Goal: Information Seeking & Learning: Learn about a topic

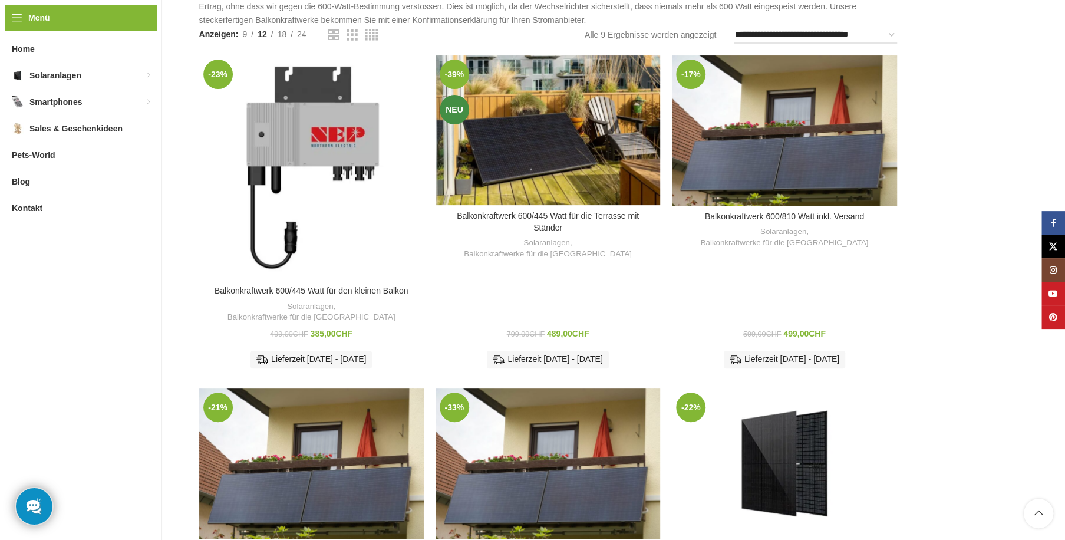
scroll to position [168, 0]
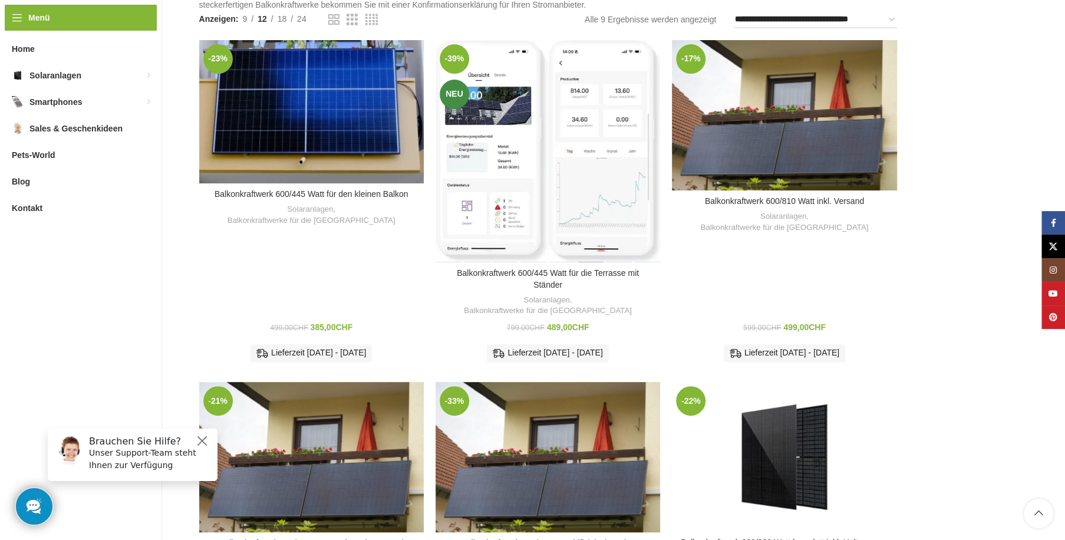
click at [580, 141] on div "Balkonkraftwerk 600/445 Watt für die Terrasse mit Ständer" at bounding box center [590, 151] width 28 height 222
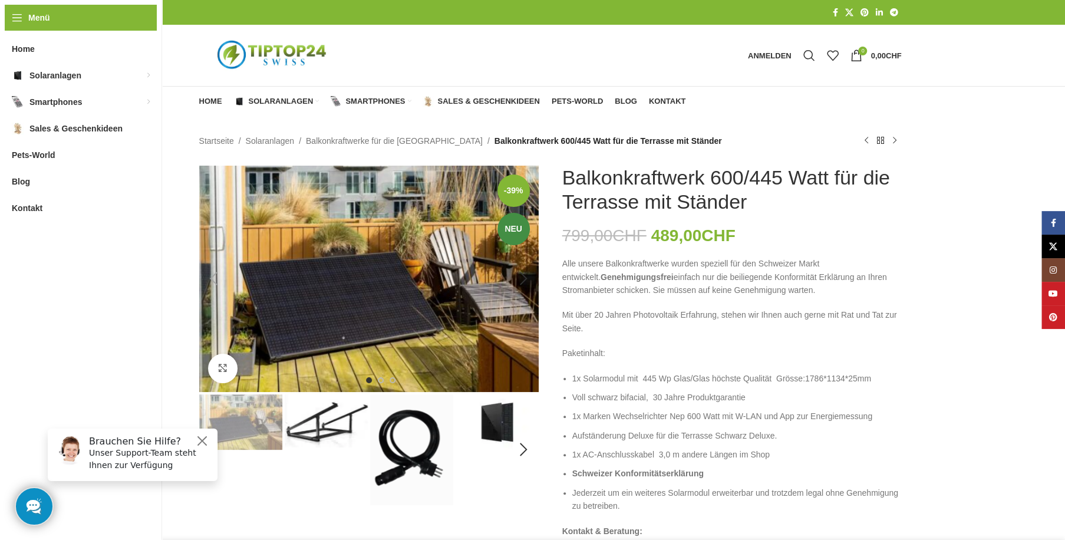
scroll to position [56, 0]
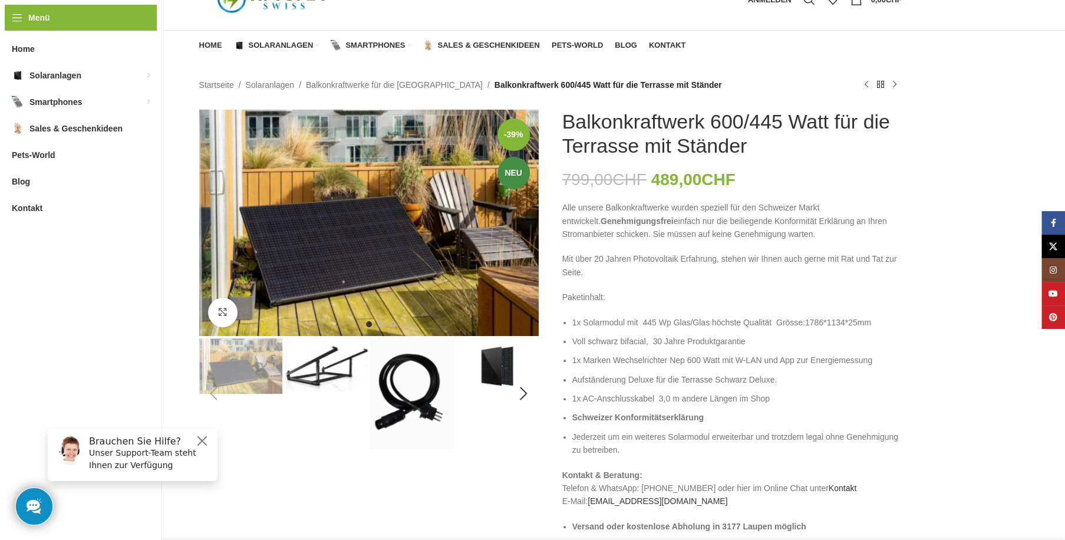
click at [322, 365] on img "2 / 8" at bounding box center [326, 364] width 83 height 53
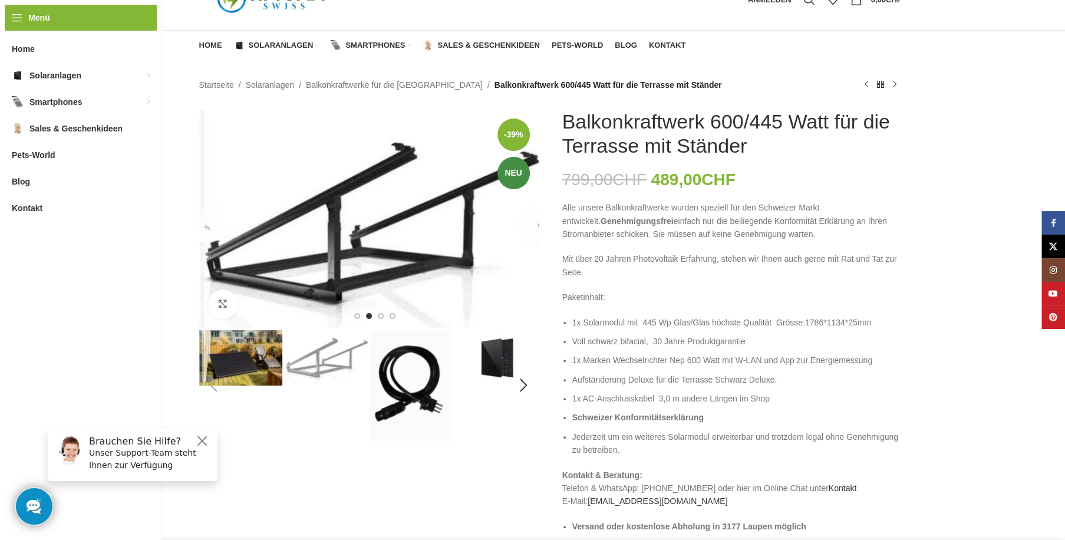
click at [229, 366] on img "1 / 8" at bounding box center [240, 357] width 83 height 55
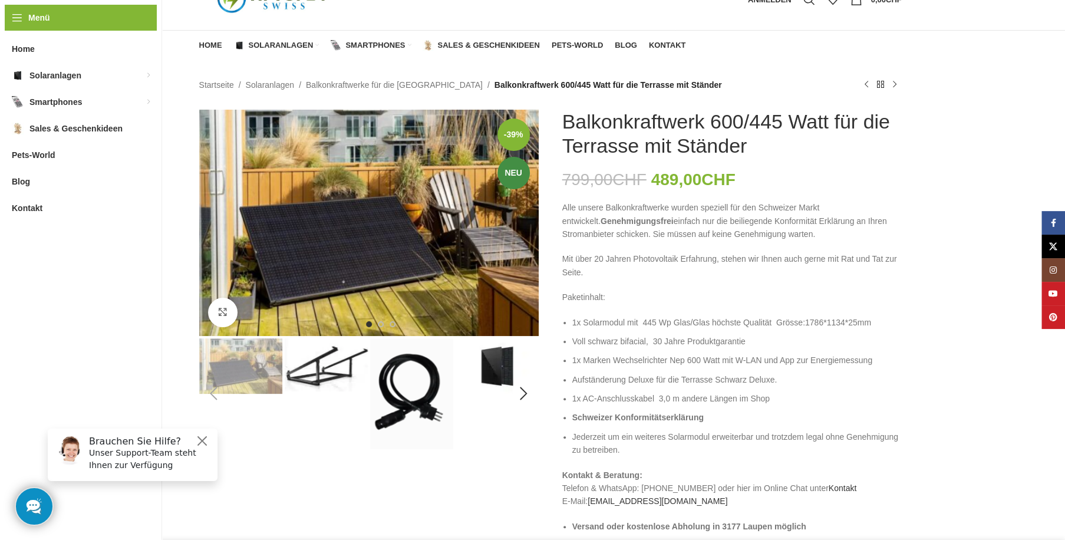
click at [365, 361] on img "2 / 8" at bounding box center [326, 364] width 83 height 53
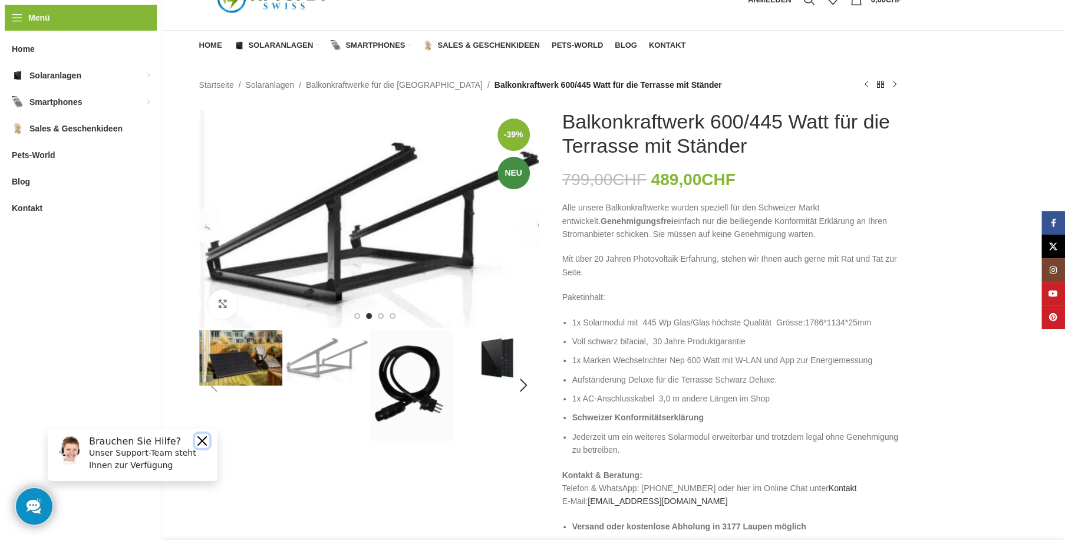
click at [205, 435] on button "Close" at bounding box center [202, 440] width 14 height 14
click at [522, 221] on div "Next slide" at bounding box center [523, 218] width 29 height 29
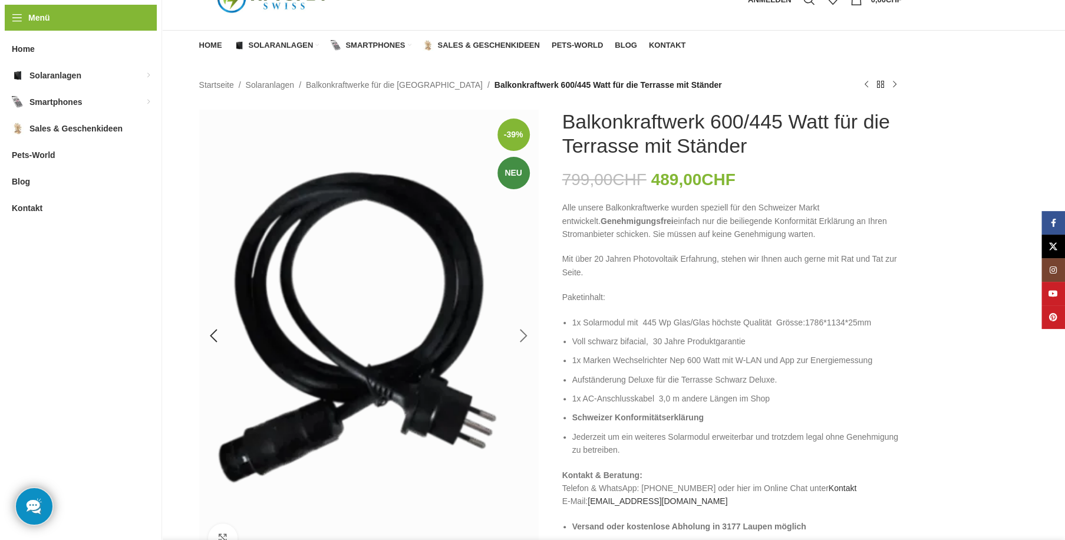
click at [522, 221] on img "3 / 8" at bounding box center [368, 336] width 339 height 452
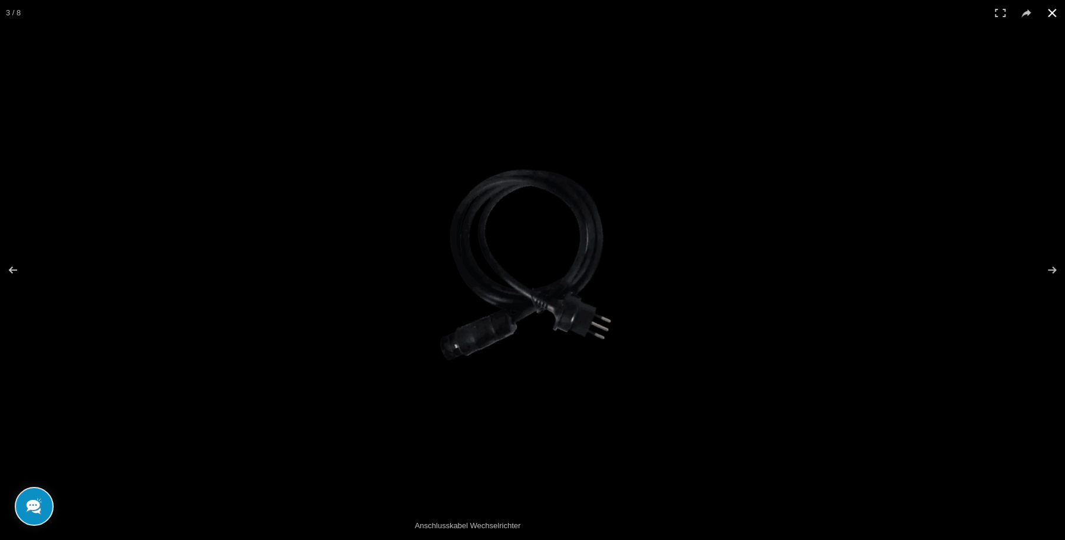
click at [1054, 11] on button at bounding box center [1052, 13] width 26 height 26
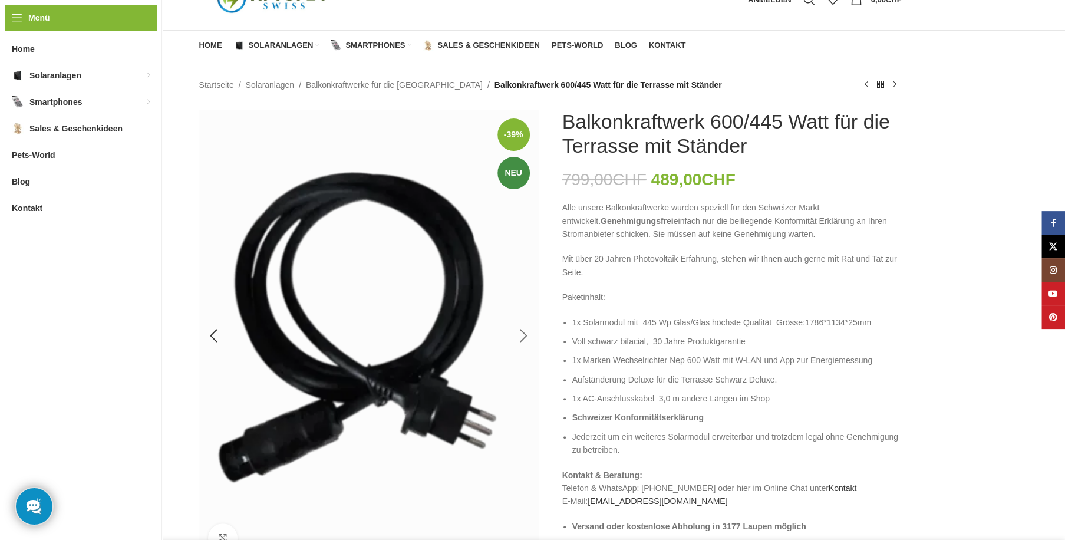
click at [526, 334] on div "Next slide" at bounding box center [523, 335] width 29 height 29
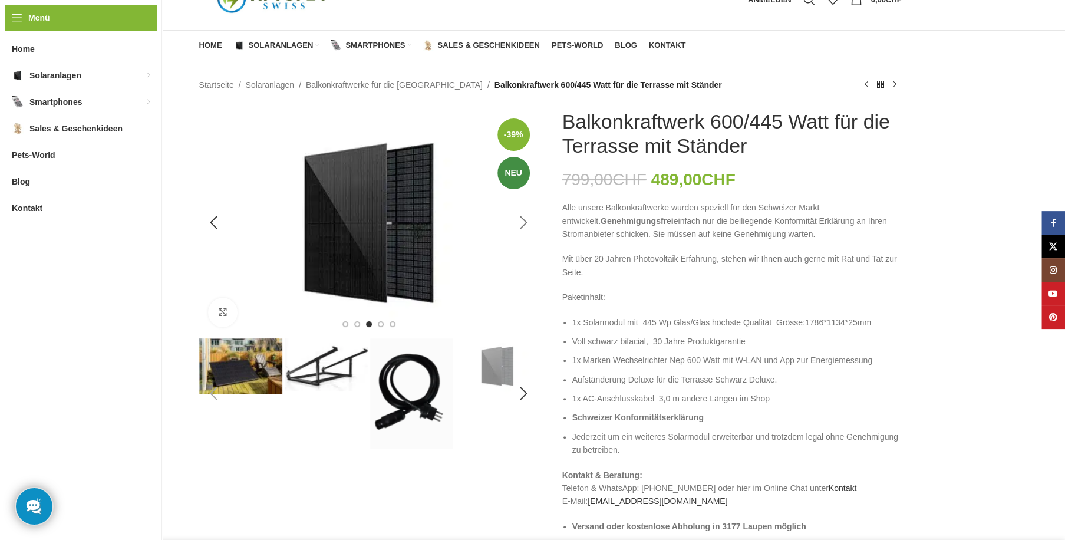
click at [522, 222] on div "Next slide" at bounding box center [523, 222] width 29 height 29
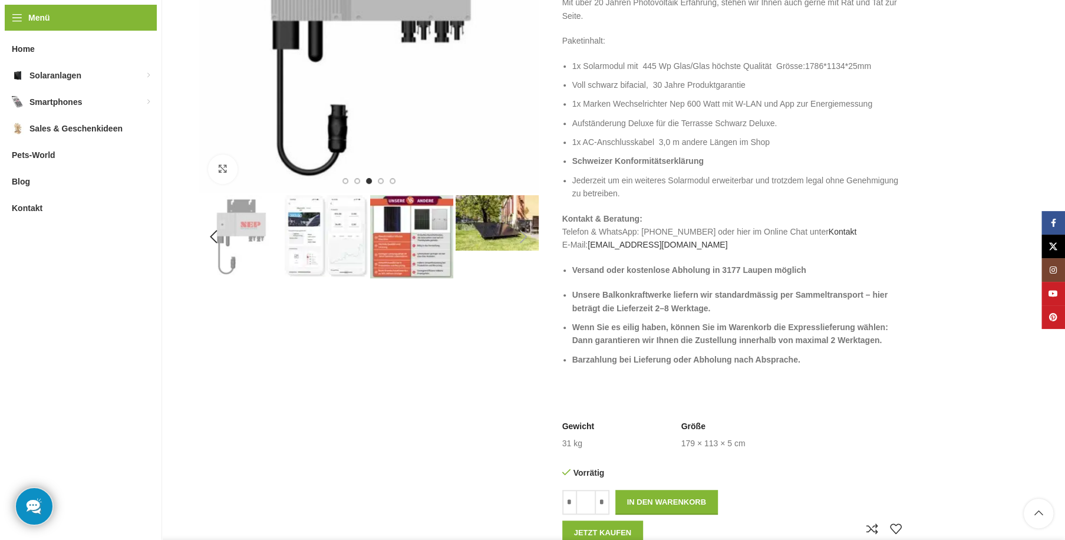
scroll to position [312, 0]
click at [311, 219] on img "6 / 8" at bounding box center [326, 237] width 83 height 82
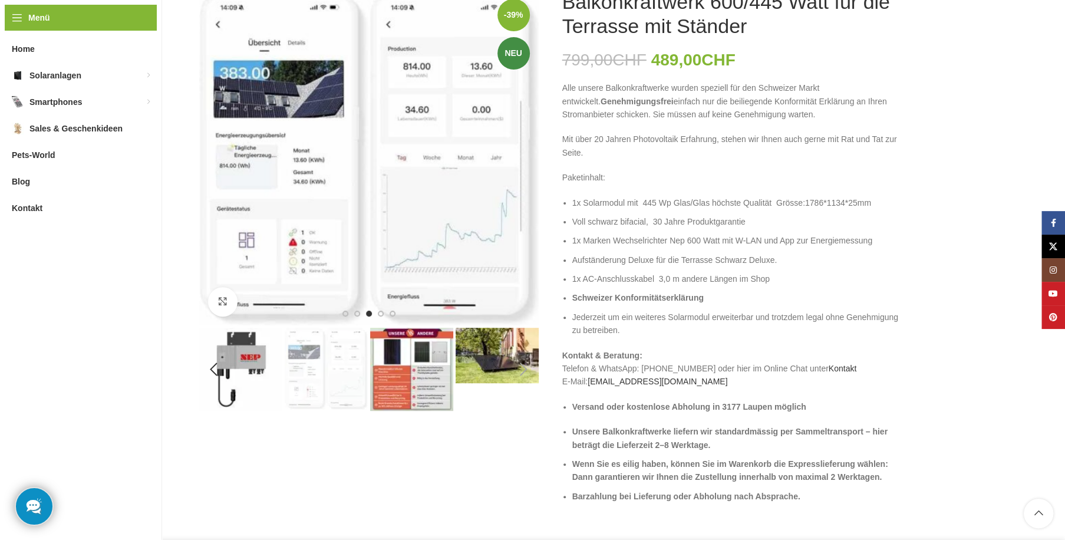
scroll to position [143, 0]
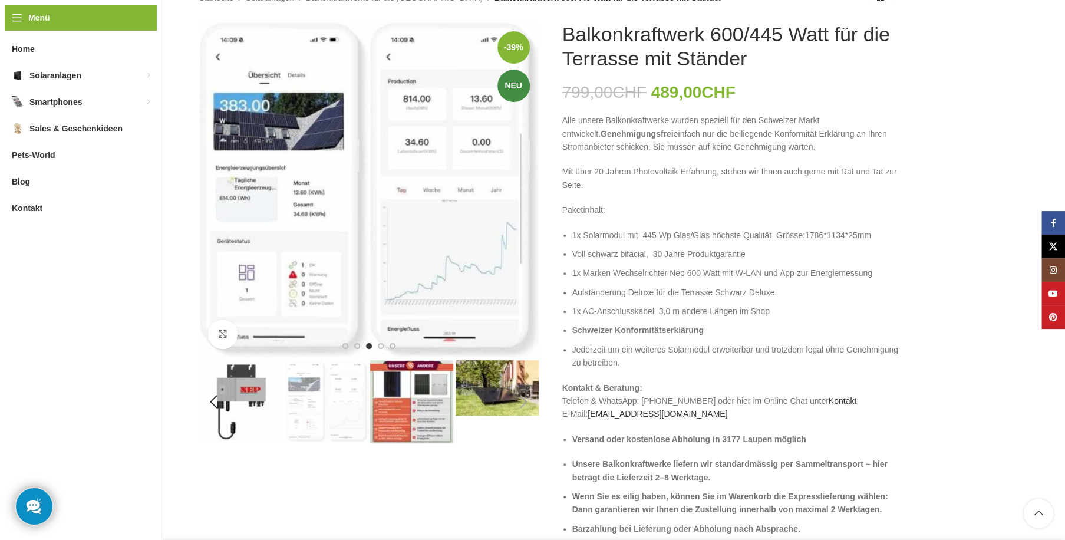
click at [242, 397] on img "5 / 8" at bounding box center [240, 401] width 83 height 83
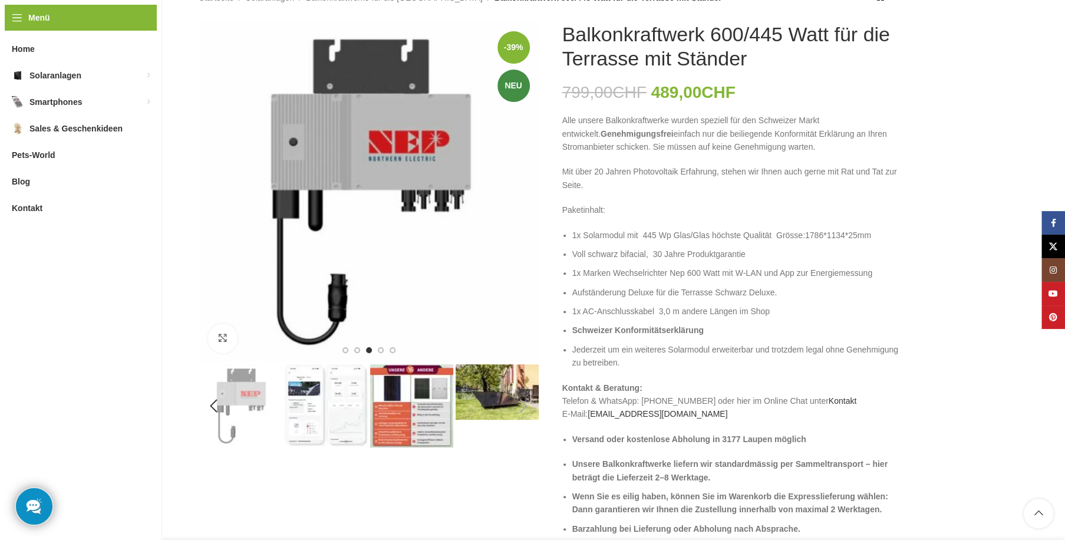
click at [306, 404] on img "6 / 8" at bounding box center [326, 405] width 83 height 82
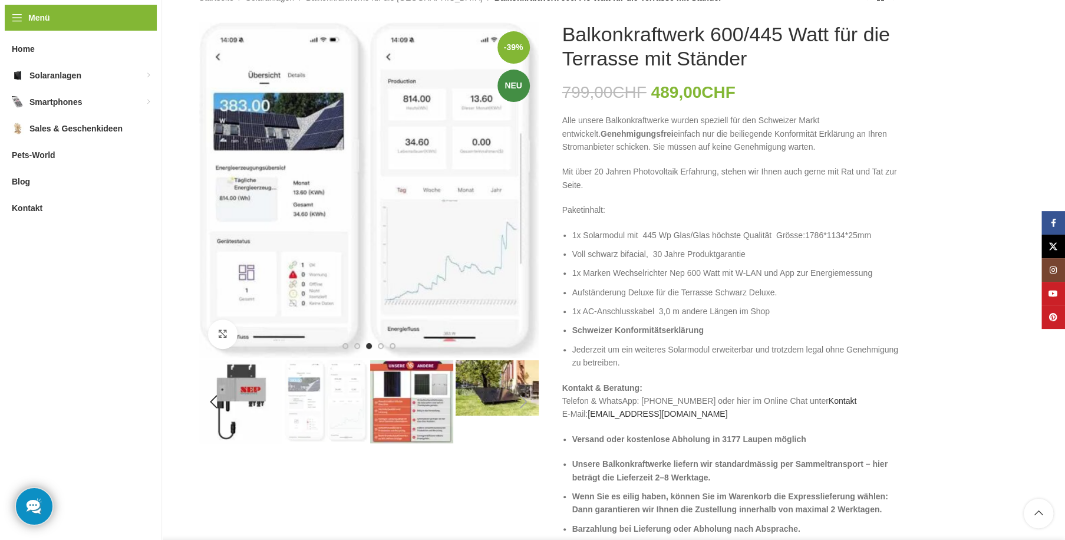
click at [391, 404] on img "7 / 8" at bounding box center [411, 401] width 83 height 83
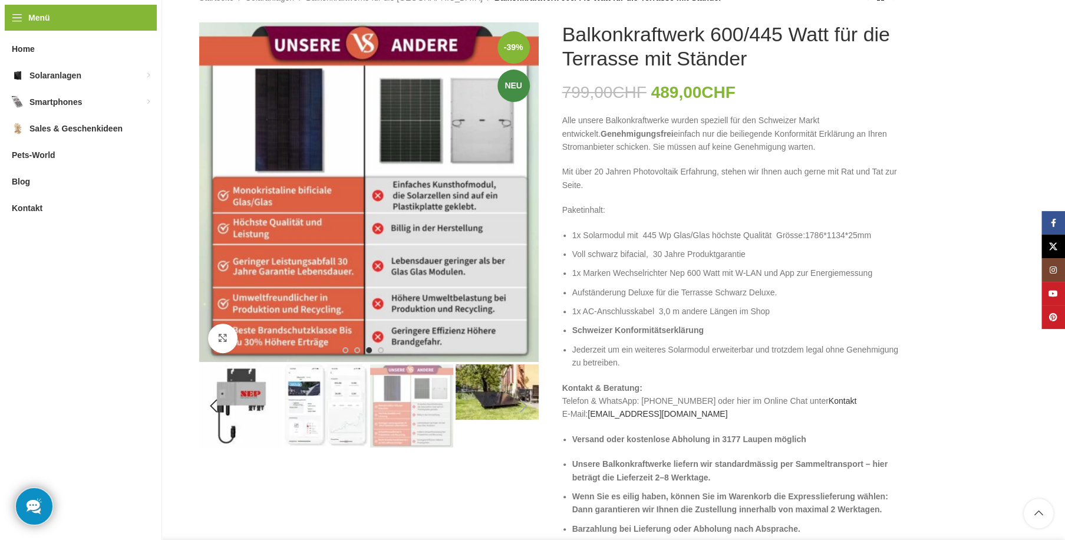
click at [491, 399] on img "8 / 8" at bounding box center [497, 391] width 83 height 55
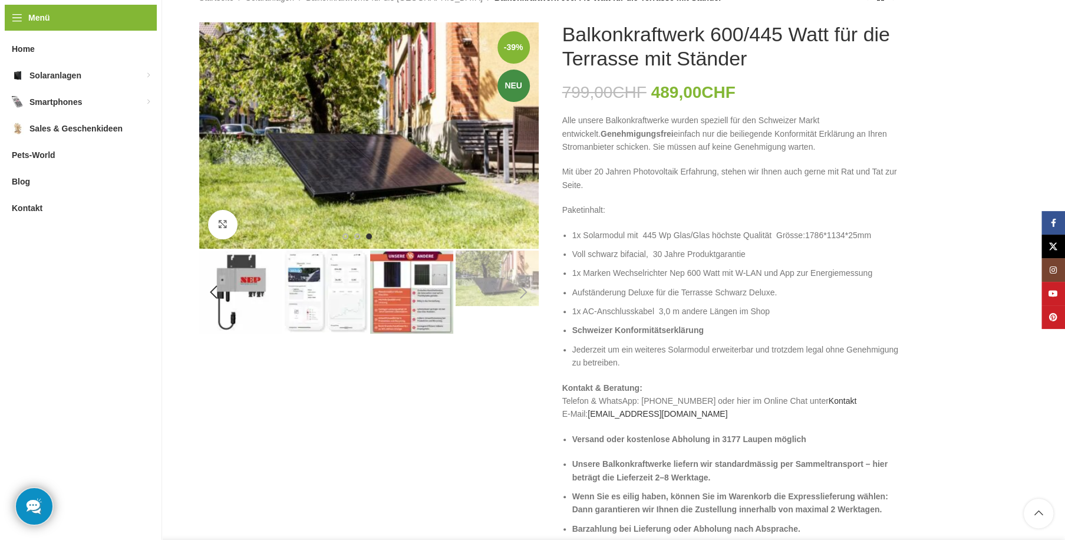
click at [326, 289] on img "6 / 8" at bounding box center [326, 291] width 83 height 82
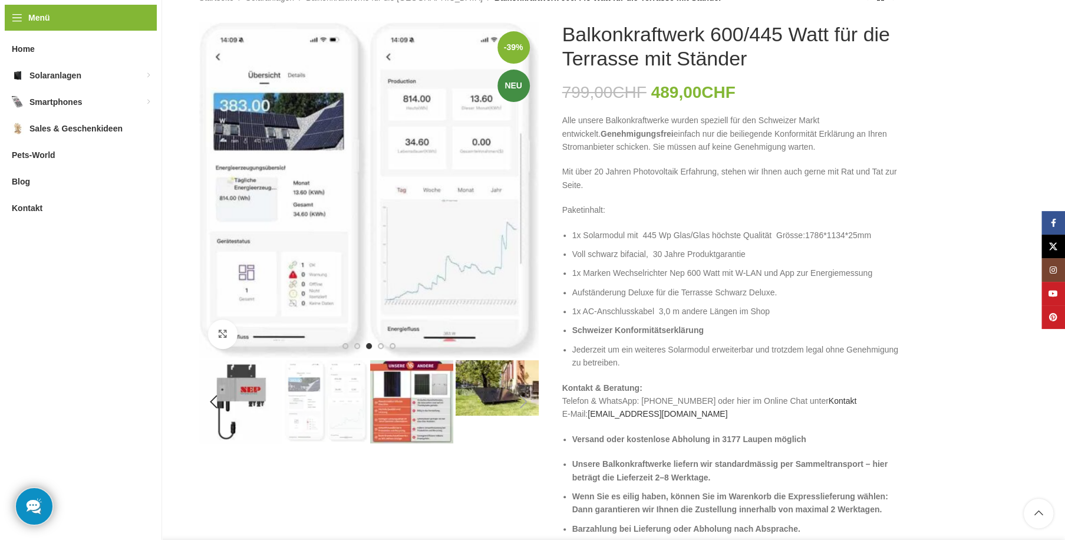
click at [408, 416] on img "7 / 8" at bounding box center [411, 401] width 83 height 83
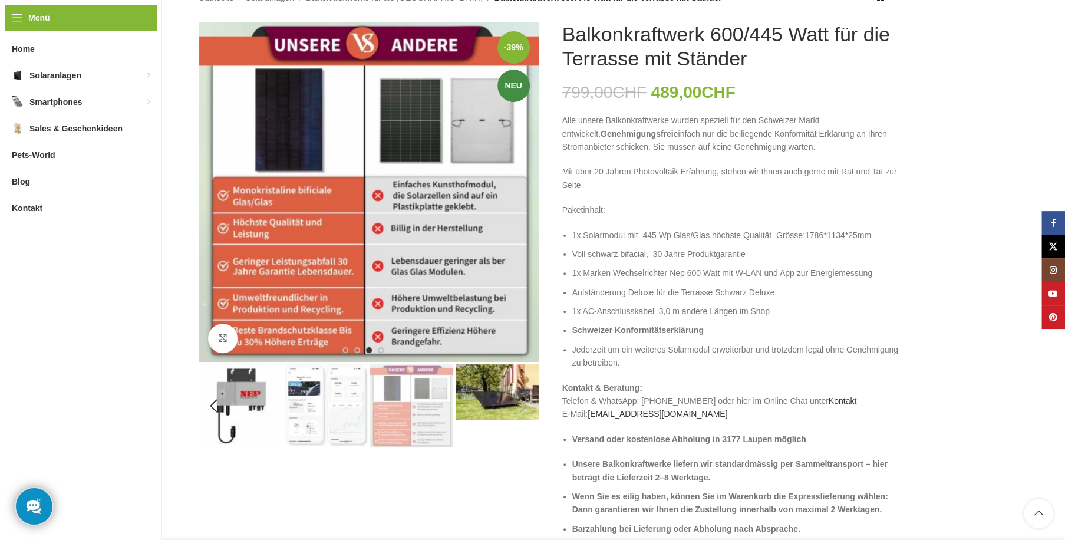
click at [520, 389] on img "8 / 8" at bounding box center [497, 391] width 83 height 55
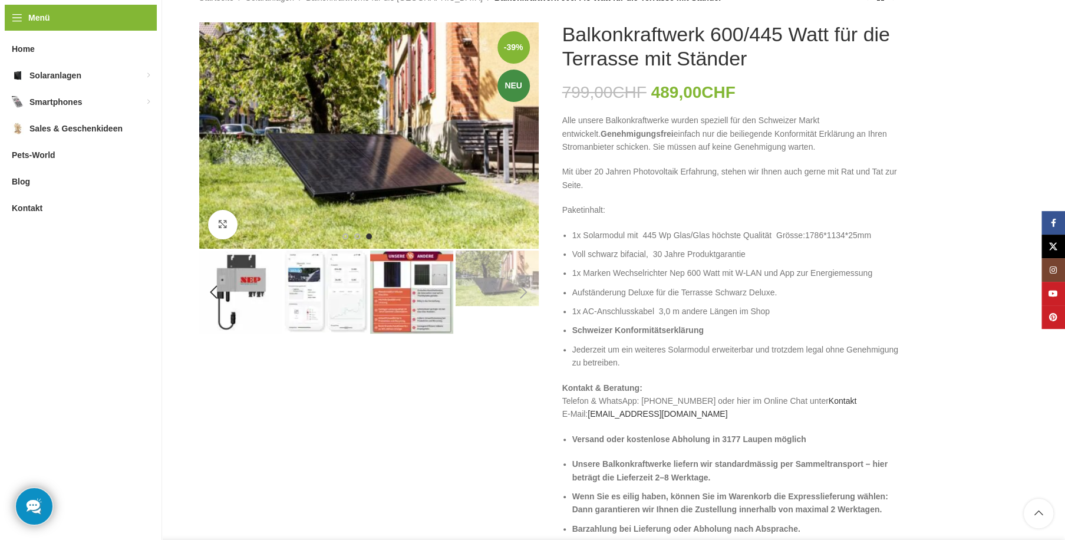
click at [524, 290] on div "Next slide" at bounding box center [523, 292] width 29 height 29
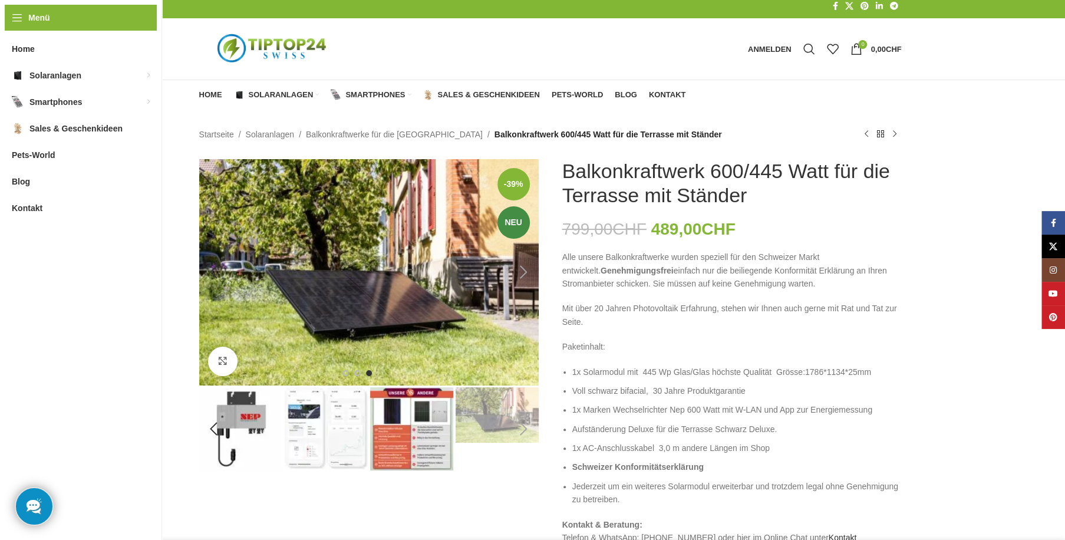
scroll to position [0, 0]
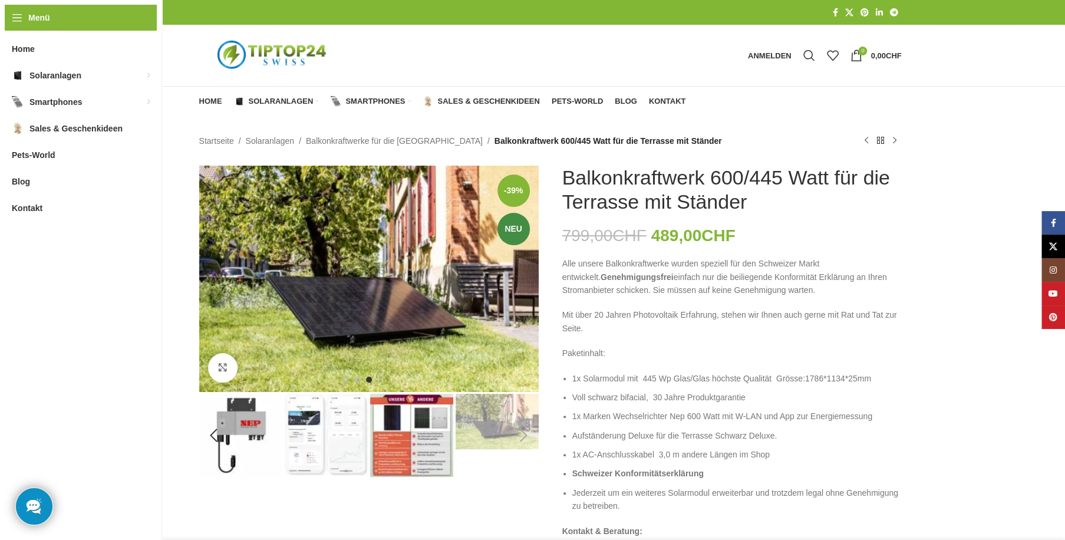
click at [397, 433] on img "7 / 8" at bounding box center [411, 435] width 83 height 83
click at [331, 425] on img "6 / 8" at bounding box center [326, 435] width 83 height 82
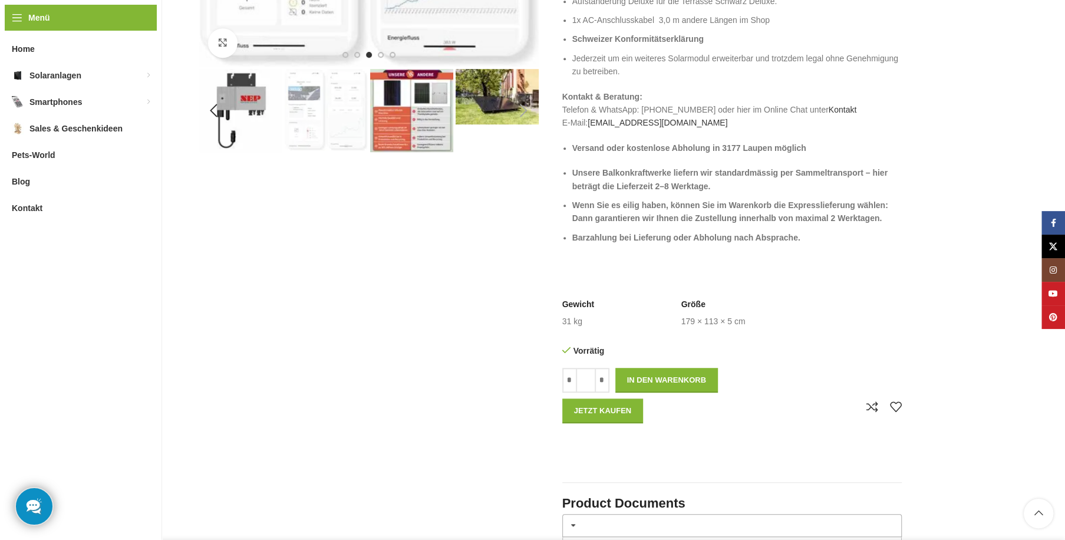
scroll to position [393, 0]
